Goal: Information Seeking & Learning: Learn about a topic

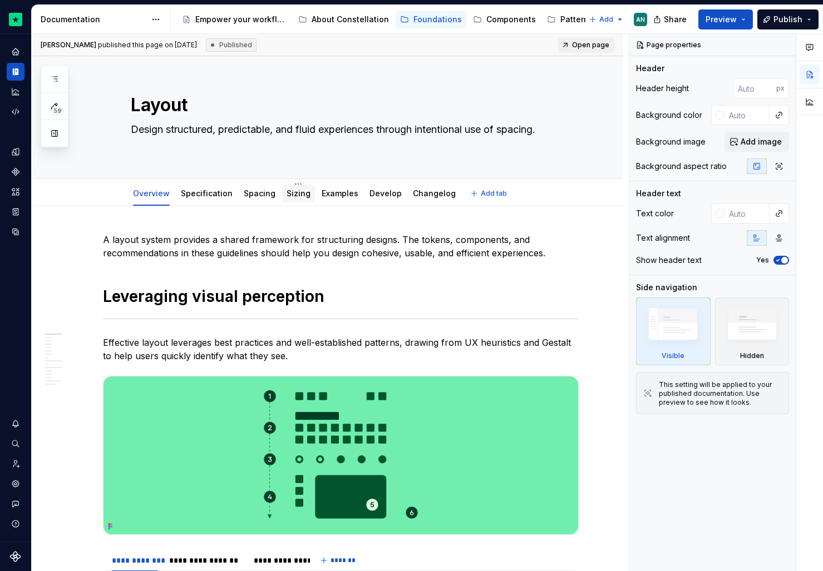
click at [299, 200] on div "Sizing" at bounding box center [298, 193] width 24 height 13
click at [297, 192] on link "Sizing" at bounding box center [298, 193] width 24 height 9
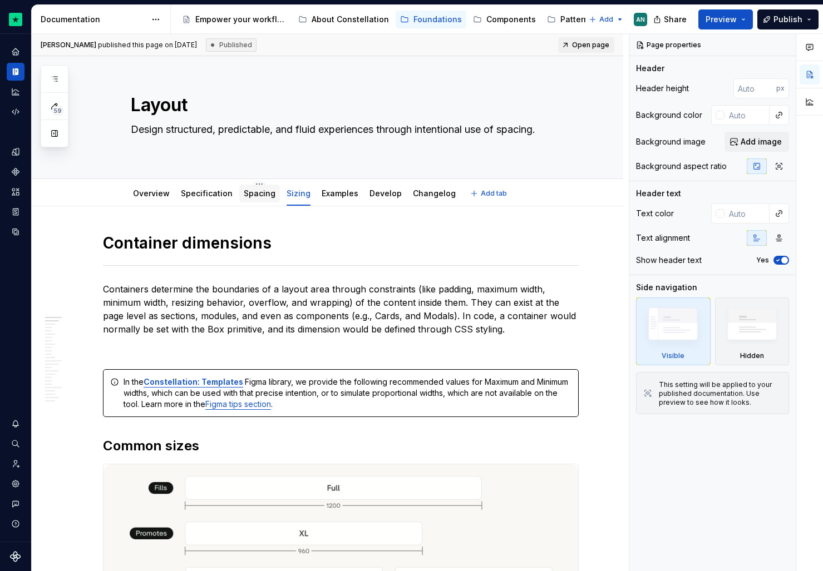
click at [255, 192] on link "Spacing" at bounding box center [260, 193] width 32 height 9
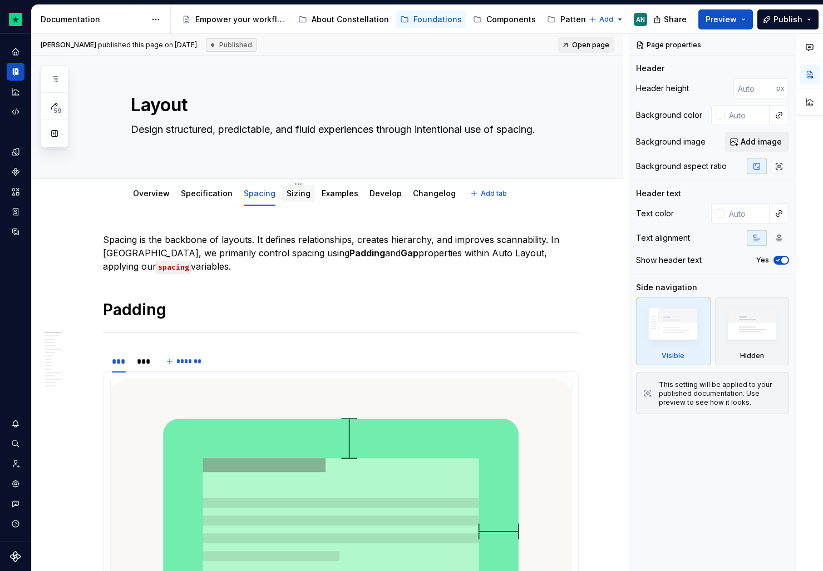
click at [300, 198] on link "Sizing" at bounding box center [298, 193] width 24 height 9
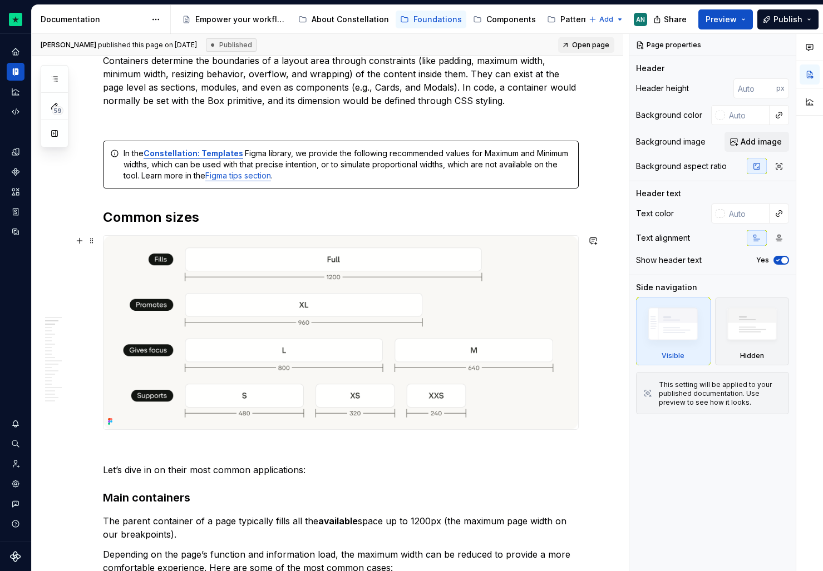
scroll to position [239, 0]
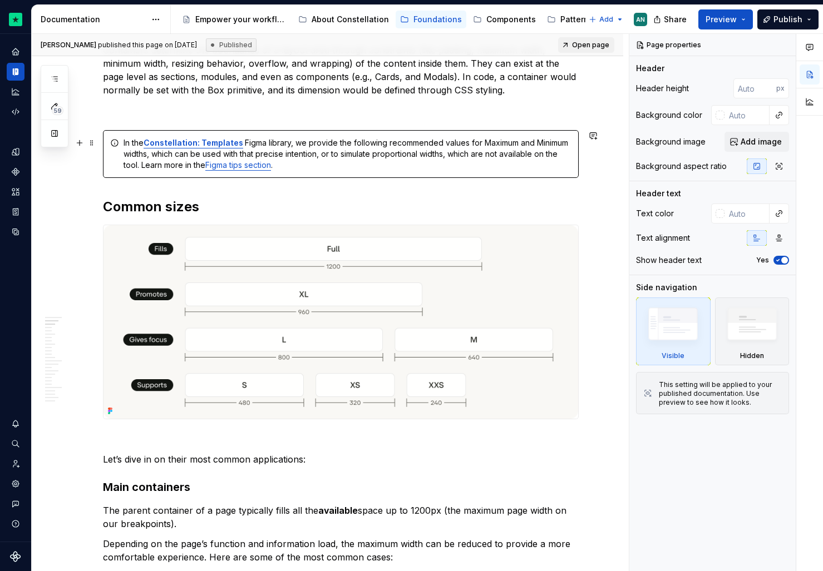
click at [503, 168] on div "In the Constellation: Templates Figma library, we provide the following recomme…" at bounding box center [347, 153] width 448 height 33
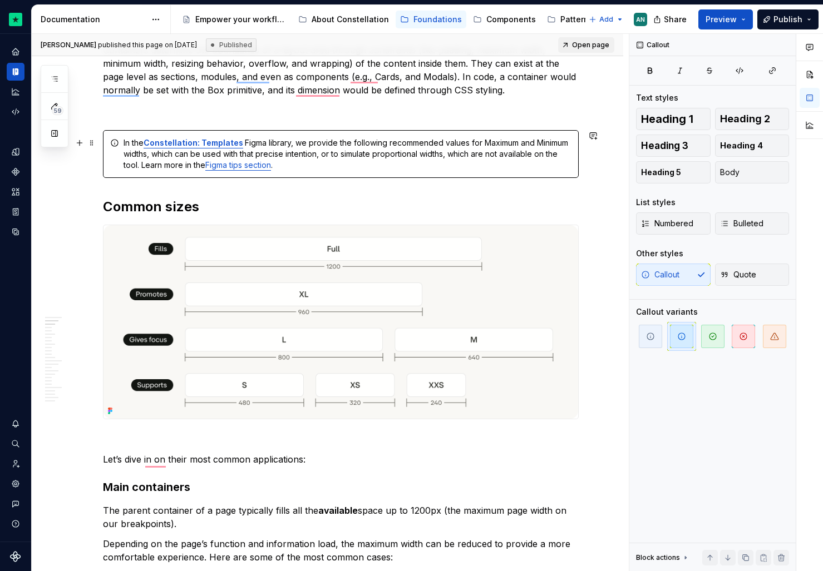
click at [437, 148] on div "In the Constellation: Templates Figma library, we provide the following recomme…" at bounding box center [347, 153] width 448 height 33
click at [463, 157] on div "In the Constellation: Templates Figma library, we provide the following recomme…" at bounding box center [347, 153] width 448 height 33
click at [454, 153] on div "In the Constellation: Templates Figma library, we provide the following recomme…" at bounding box center [347, 153] width 448 height 33
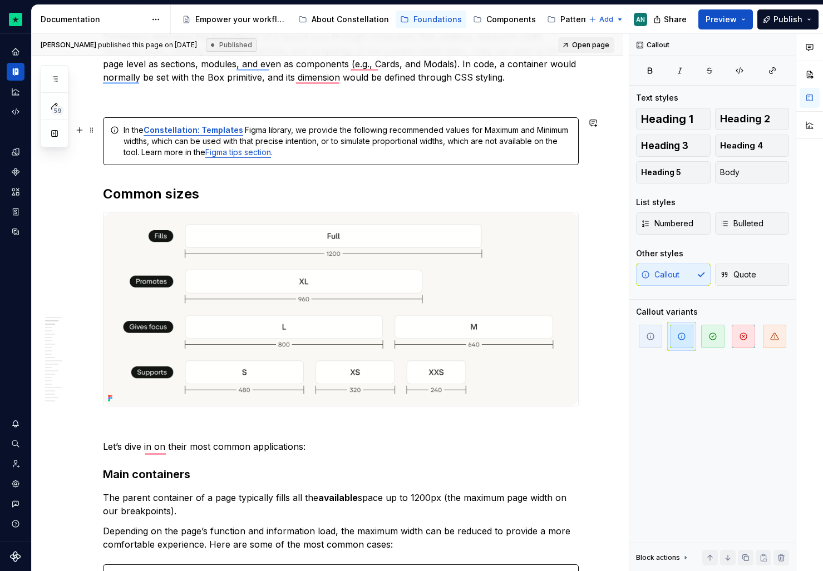
scroll to position [257, 0]
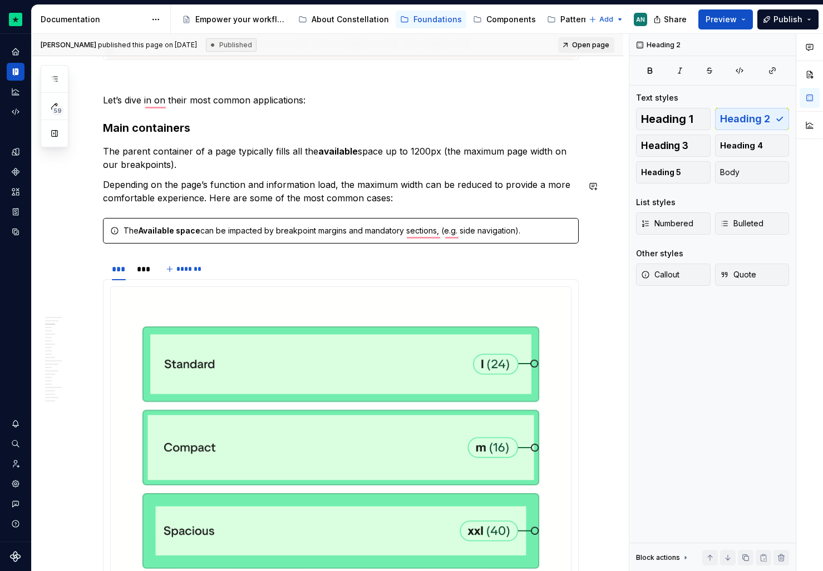
scroll to position [0, 0]
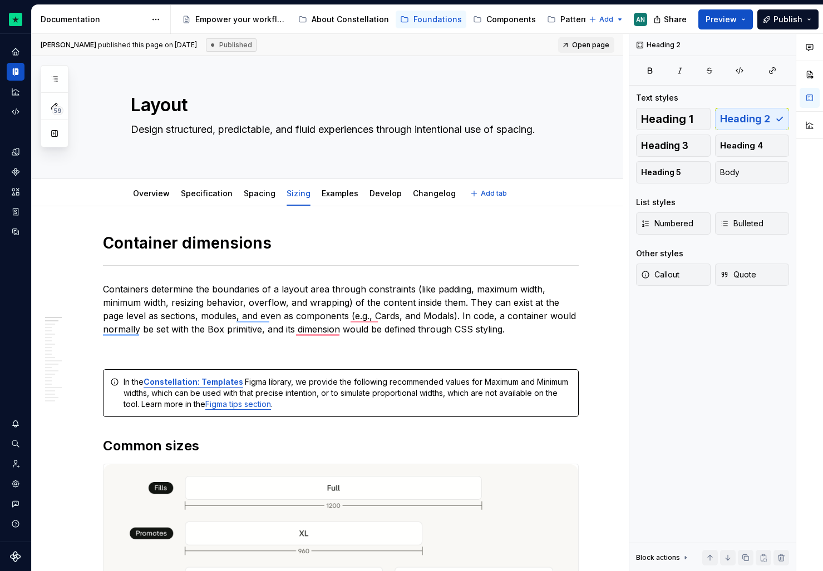
type textarea "*"
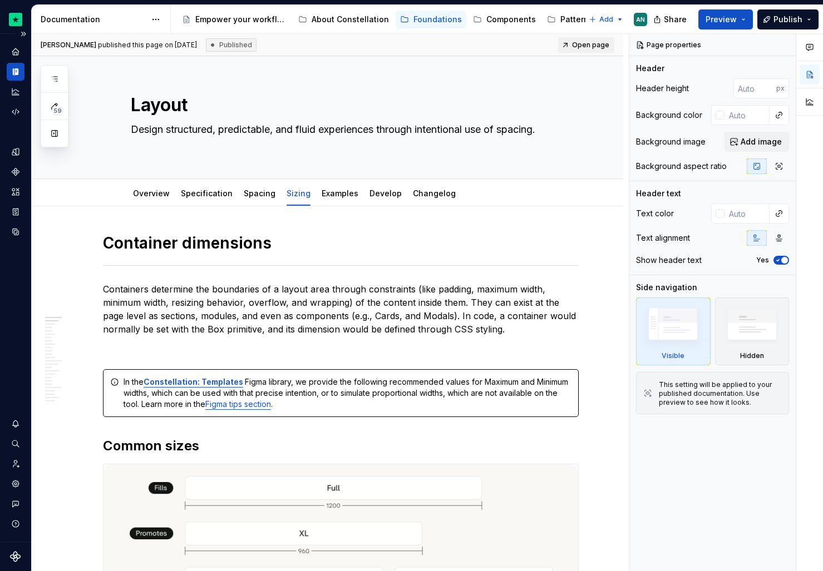
type textarea "*"
